Goal: Task Accomplishment & Management: Complete application form

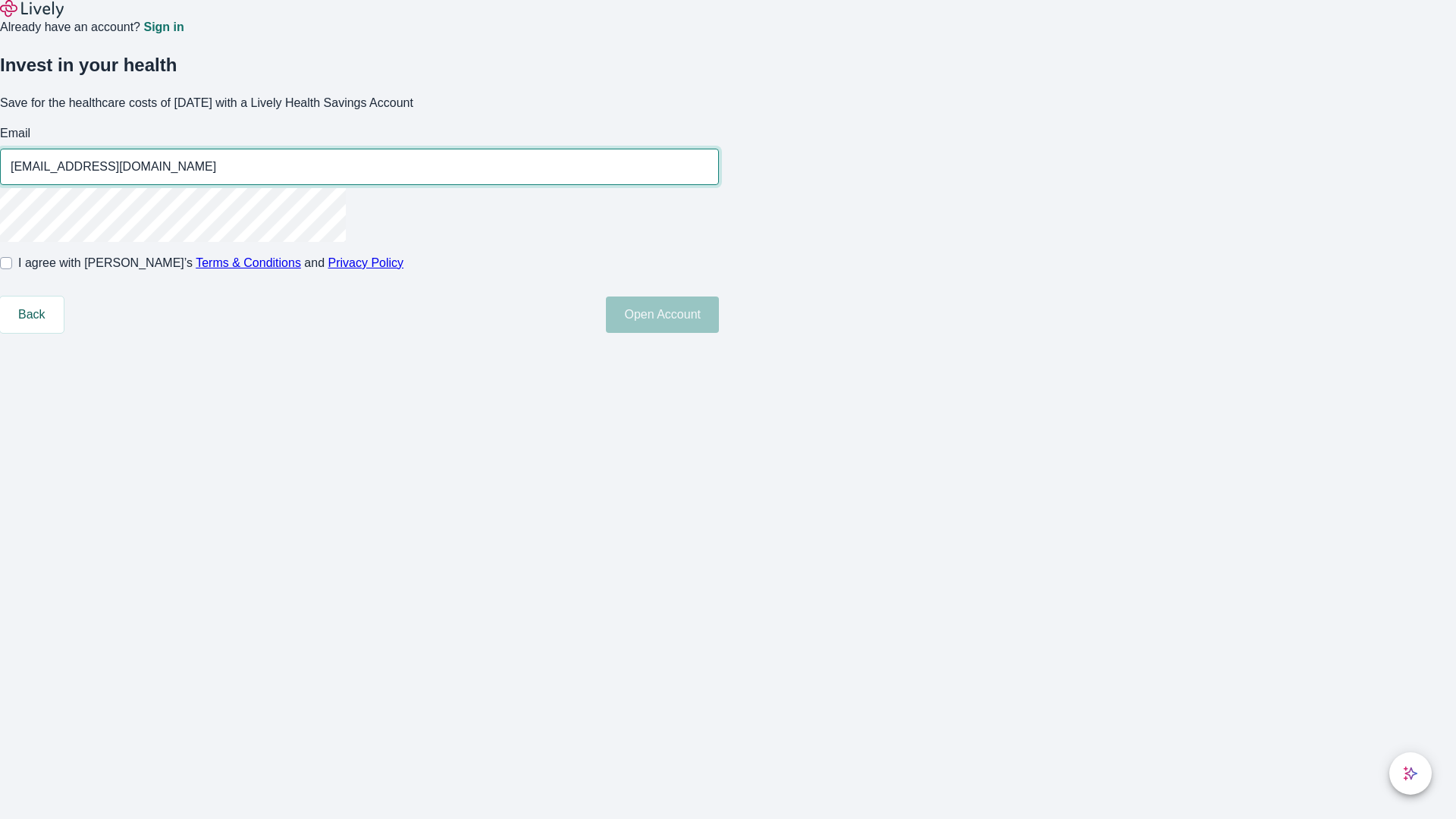
type input "[EMAIL_ADDRESS][DOMAIN_NAME]"
click at [12, 269] on input "I agree with Lively’s Terms & Conditions and Privacy Policy" at bounding box center [6, 263] width 12 height 12
checkbox input "true"
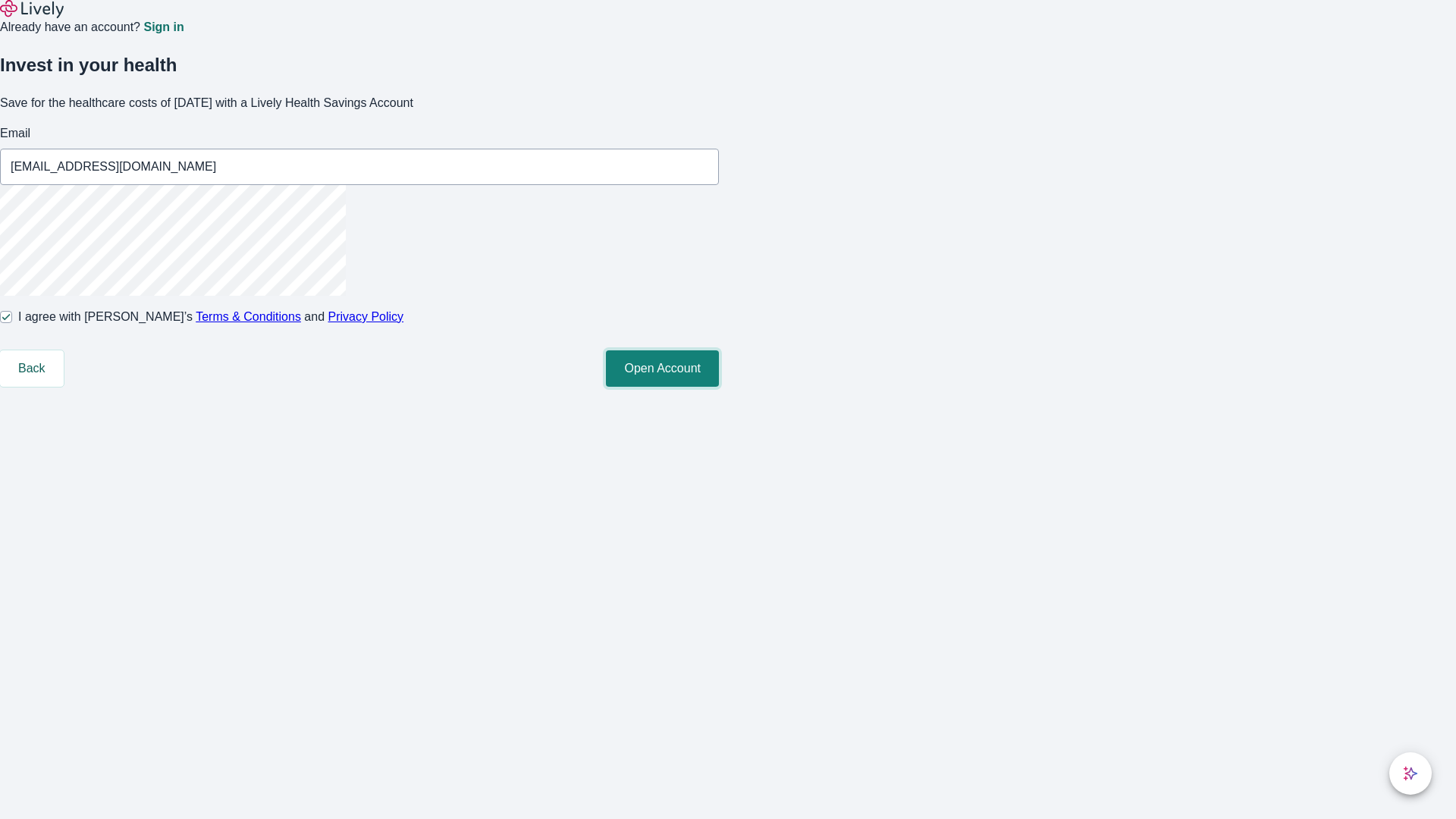
click at [719, 386] on button "Open Account" at bounding box center [663, 368] width 113 height 36
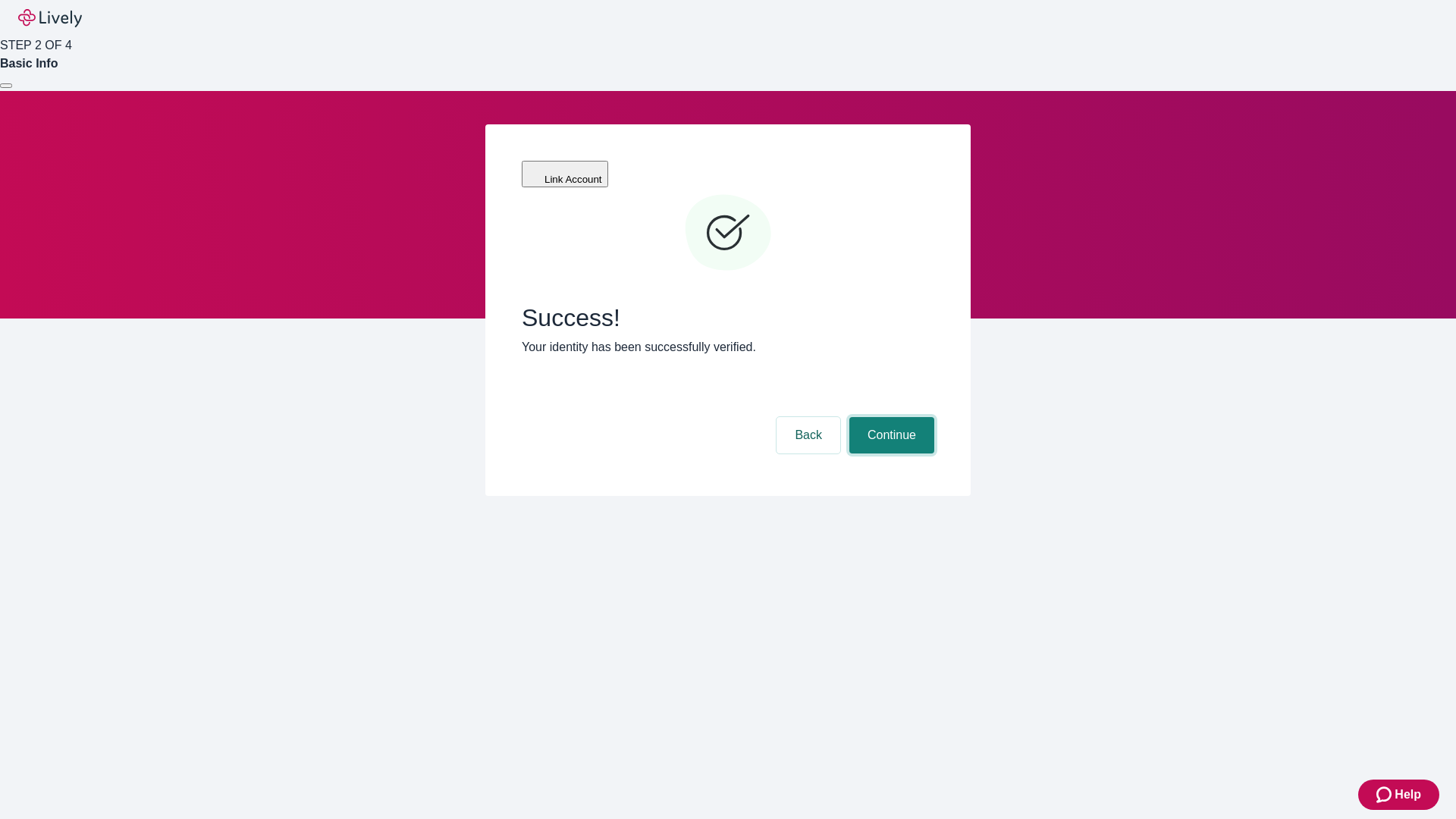
click at [890, 417] on button "Continue" at bounding box center [892, 435] width 85 height 36
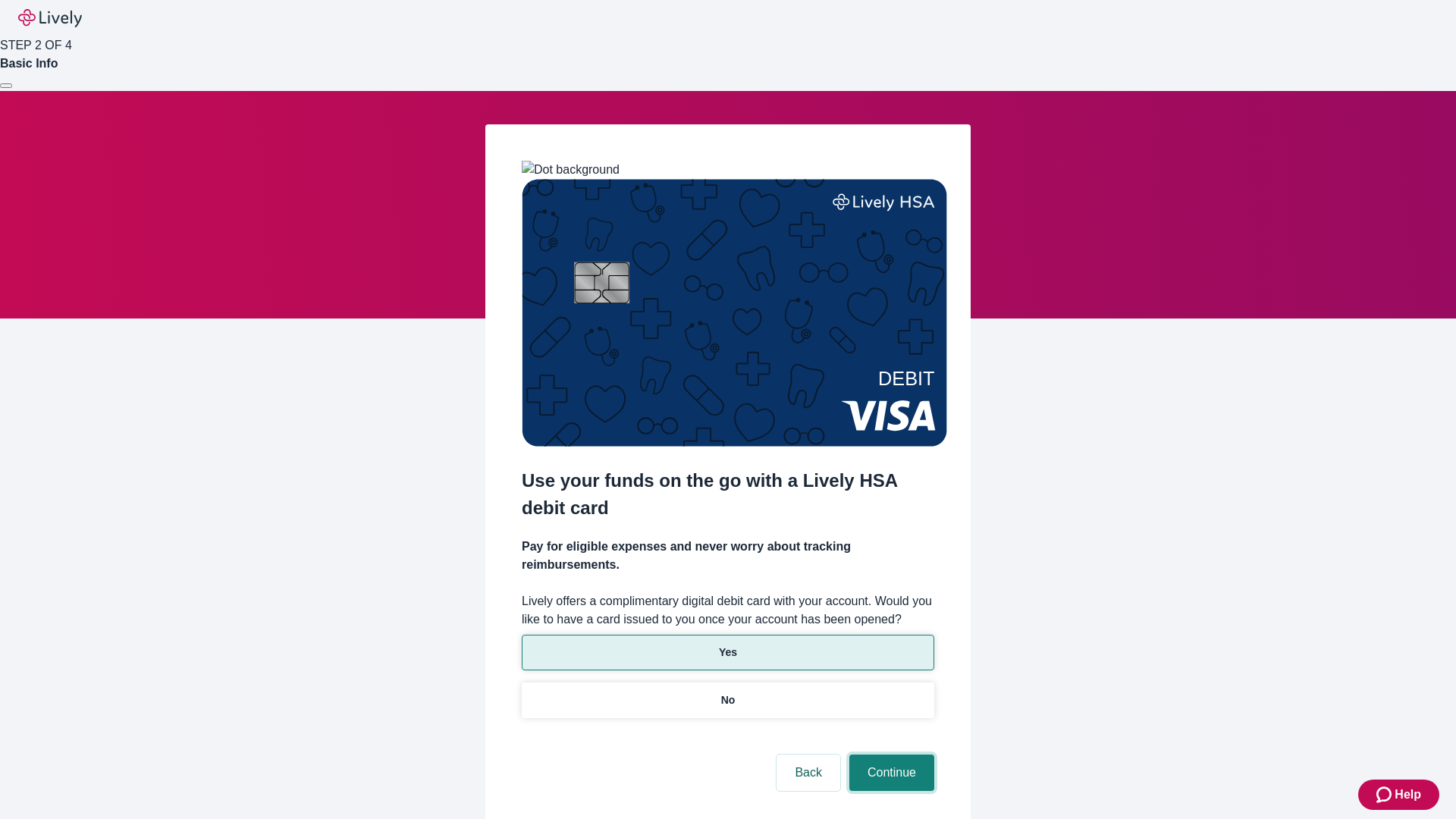
click at [890, 755] on button "Continue" at bounding box center [892, 773] width 85 height 36
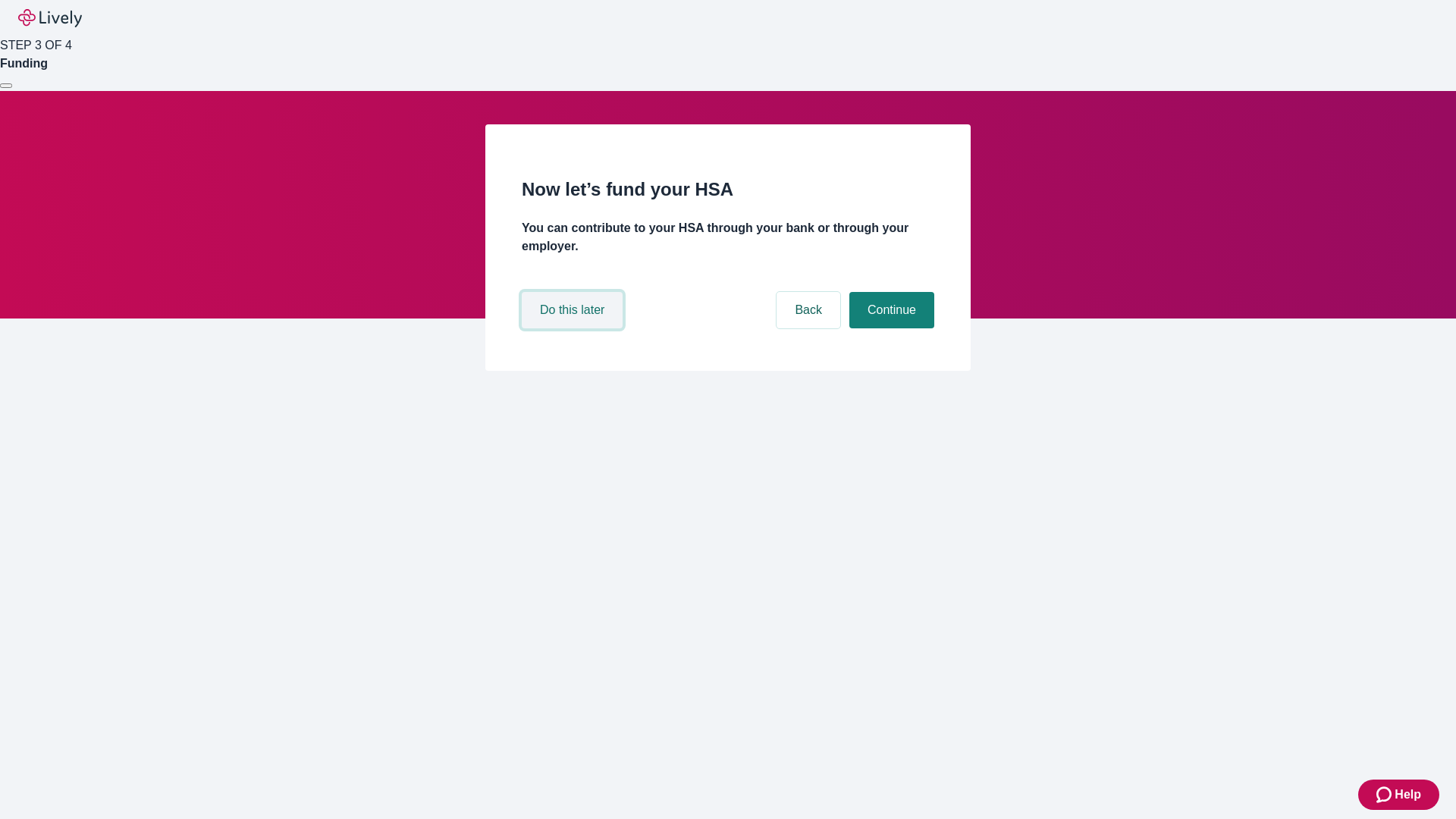
click at [574, 328] on button "Do this later" at bounding box center [572, 310] width 101 height 36
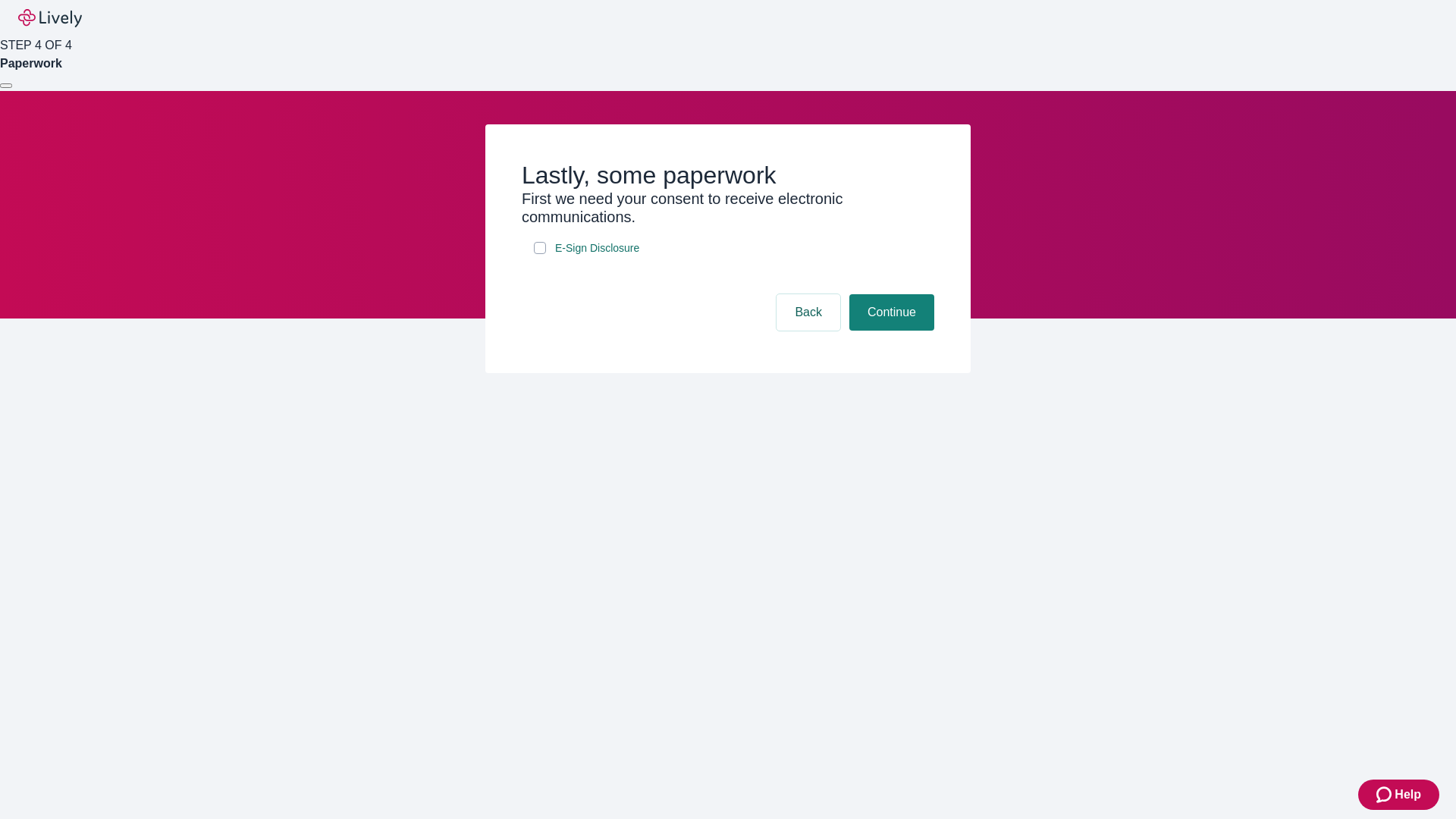
click at [540, 254] on input "E-Sign Disclosure" at bounding box center [540, 248] width 12 height 12
checkbox input "true"
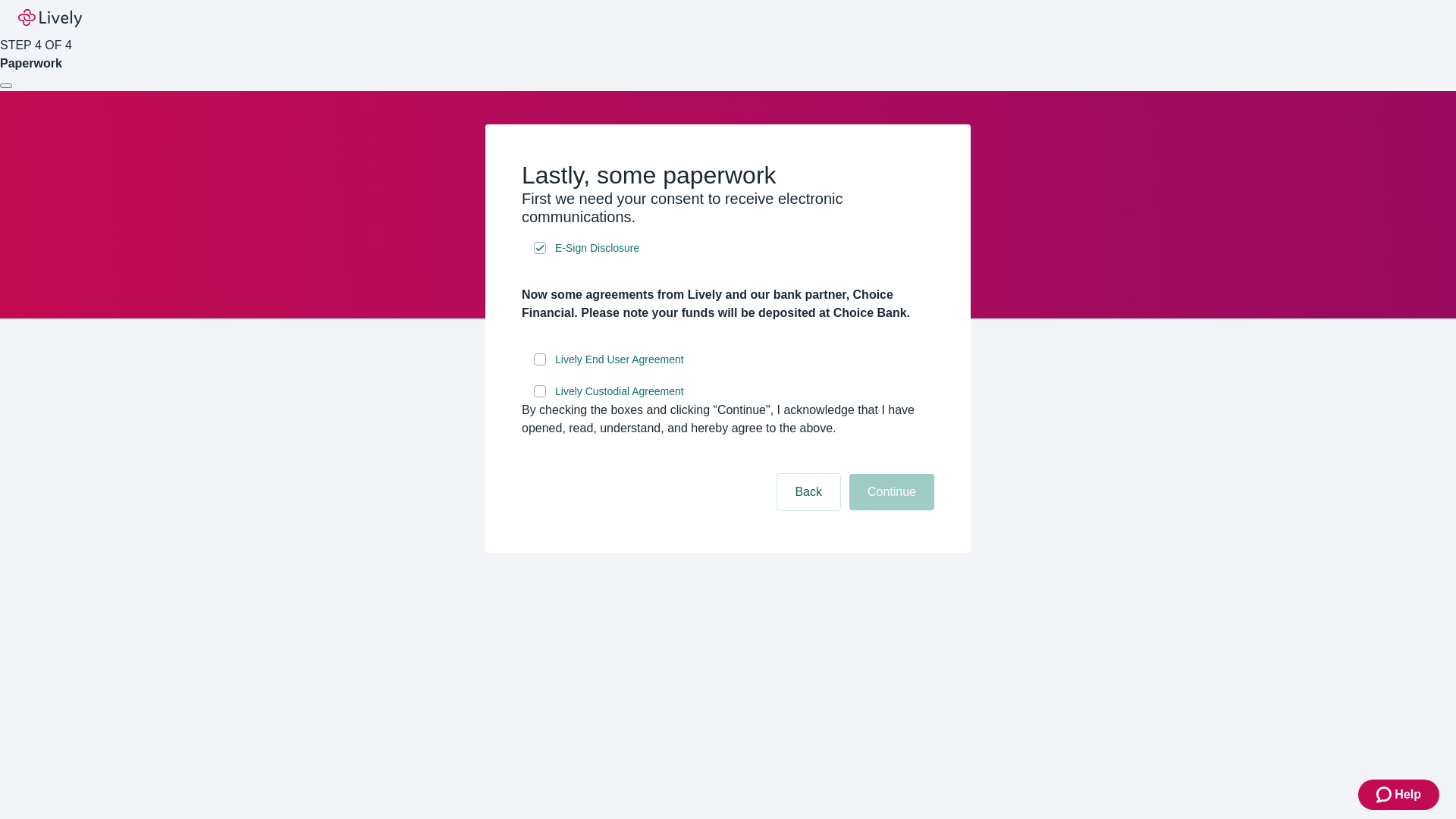
click at [540, 366] on input "Lively End User Agreement" at bounding box center [540, 360] width 12 height 12
checkbox input "true"
click at [540, 397] on input "Lively Custodial Agreement" at bounding box center [540, 392] width 12 height 12
checkbox input "true"
click at [890, 511] on button "Continue" at bounding box center [892, 492] width 85 height 36
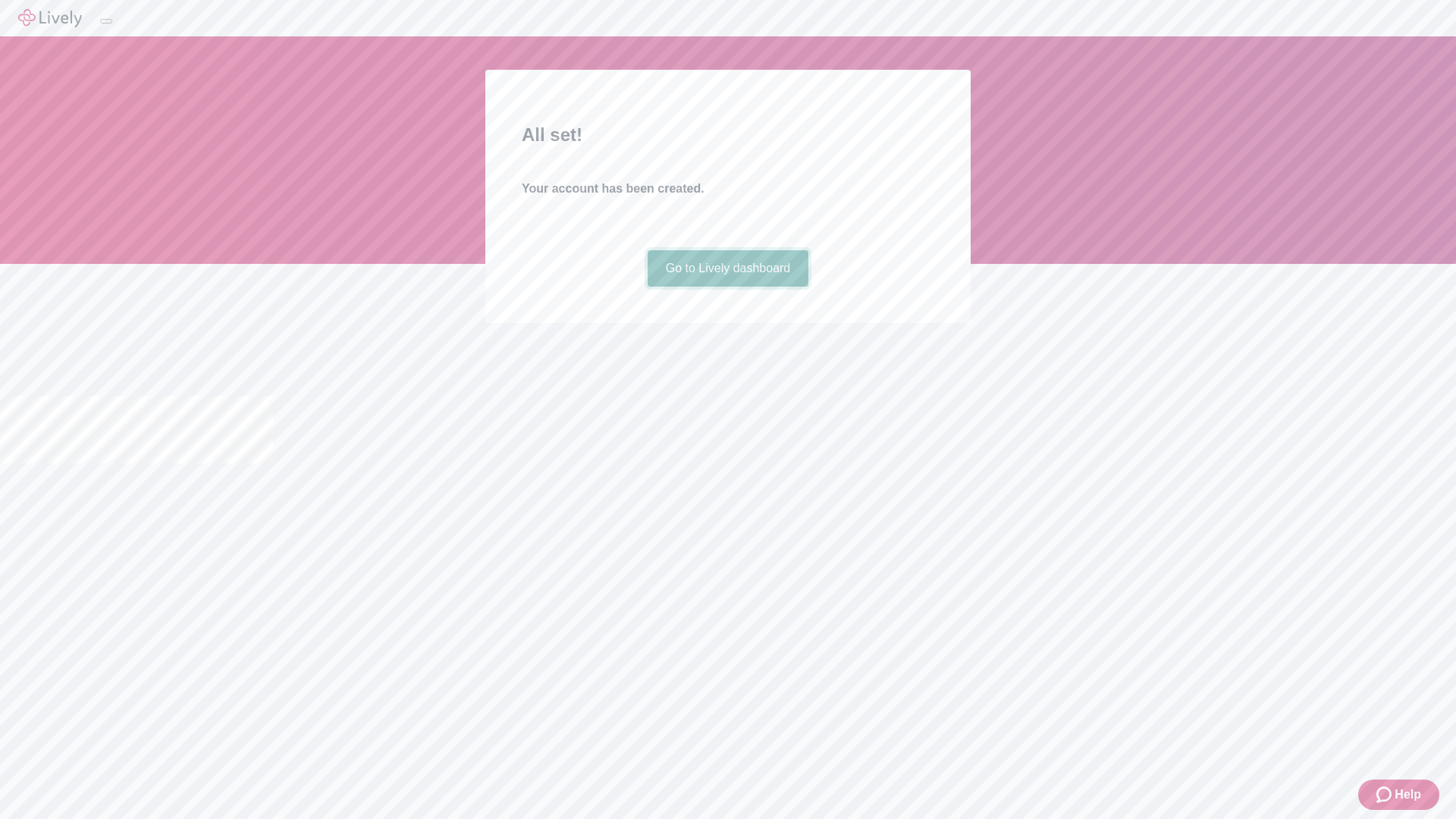
click at [727, 287] on link "Go to Lively dashboard" at bounding box center [729, 268] width 162 height 36
